Goal: Use online tool/utility: Utilize a website feature to perform a specific function

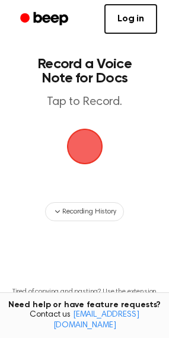
click at [79, 135] on span "button" at bounding box center [84, 146] width 53 height 53
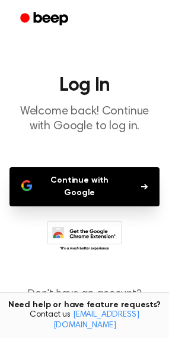
click at [97, 181] on button "Continue with Google" at bounding box center [84, 186] width 150 height 39
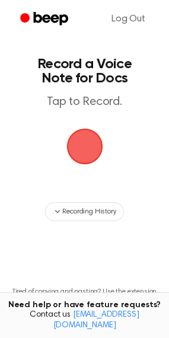
click at [96, 152] on span "button" at bounding box center [85, 146] width 43 height 43
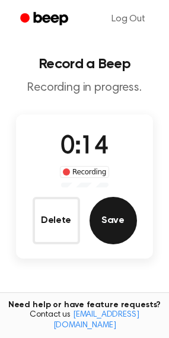
click at [123, 228] on button "Save" at bounding box center [113, 220] width 47 height 47
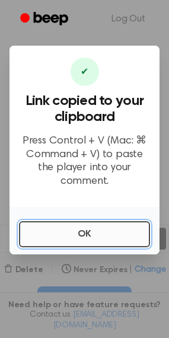
click at [109, 231] on button "OK" at bounding box center [84, 234] width 131 height 26
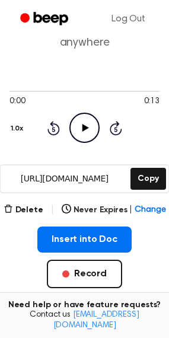
scroll to position [119, 0]
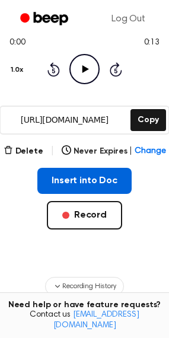
click at [104, 178] on button "Insert into Doc" at bounding box center [84, 181] width 94 height 26
